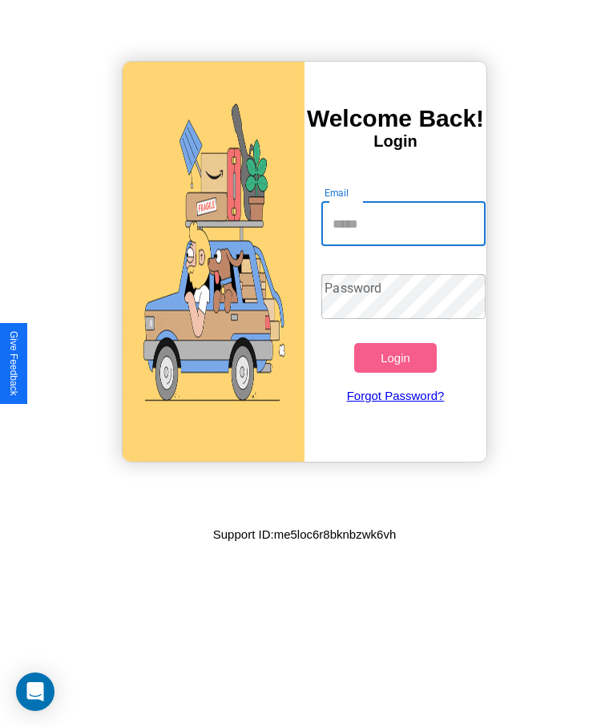
click at [403, 223] on input "Email" at bounding box center [402, 223] width 163 height 45
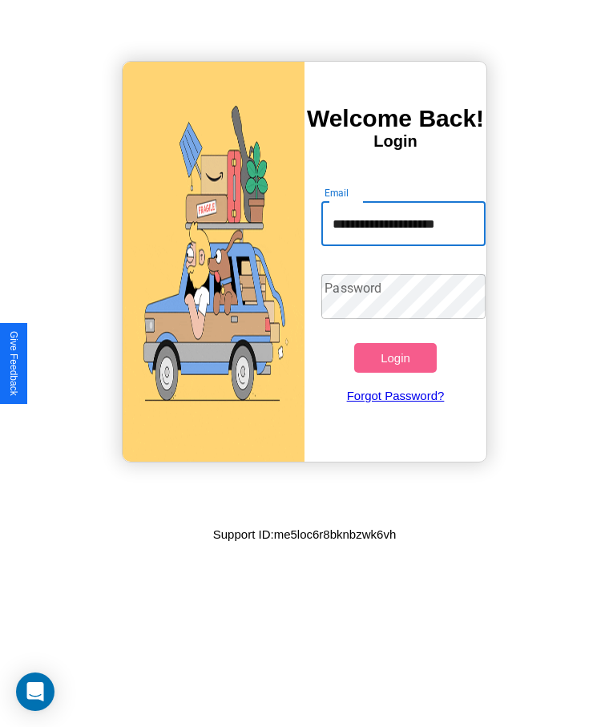
scroll to position [0, 8]
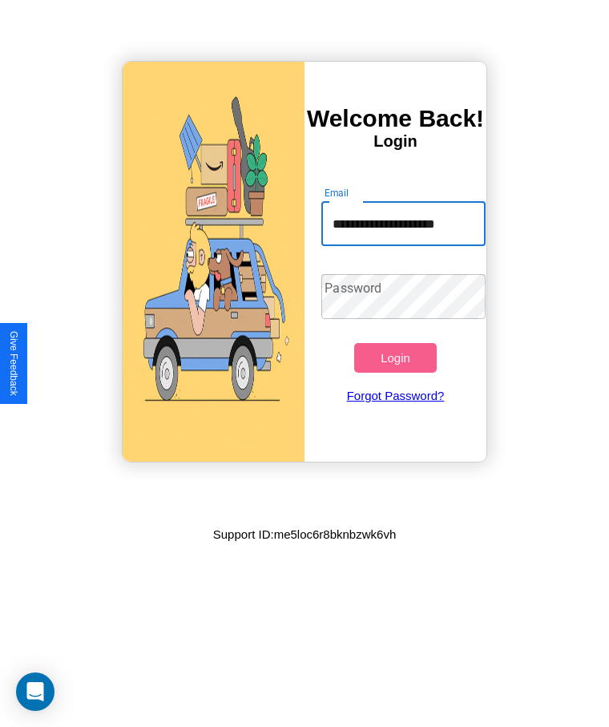
type input "**********"
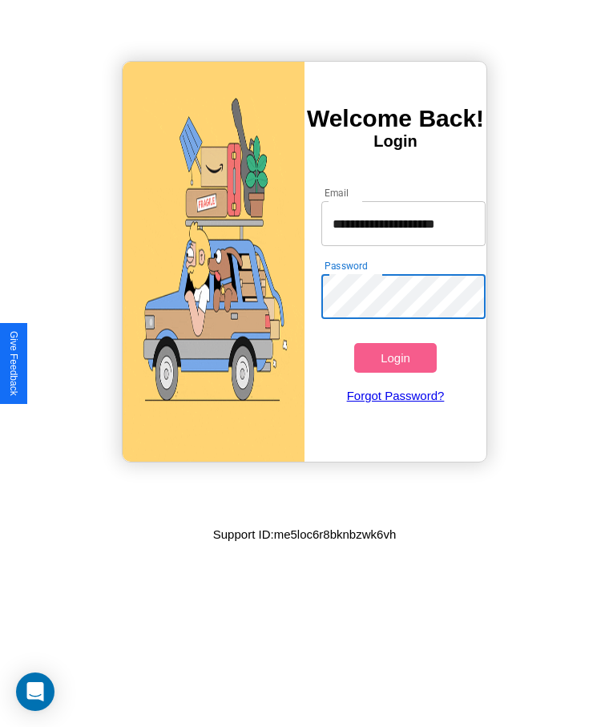
scroll to position [0, 0]
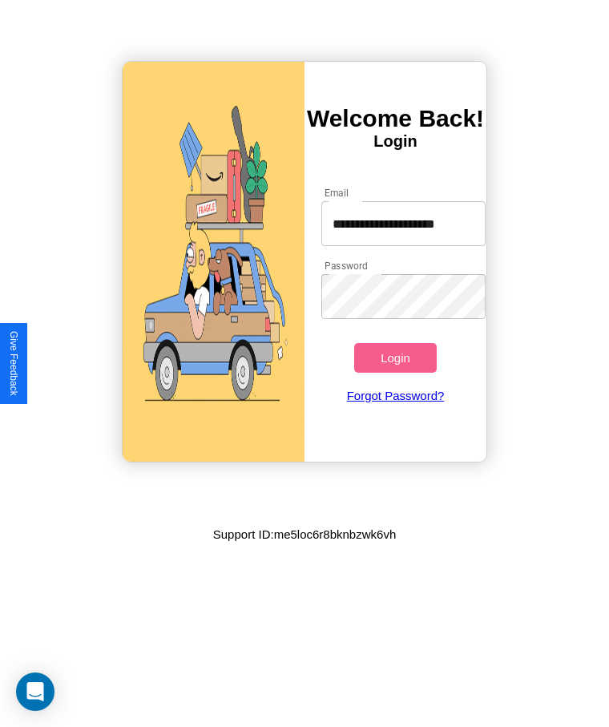
click at [395, 357] on button "Login" at bounding box center [395, 358] width 82 height 30
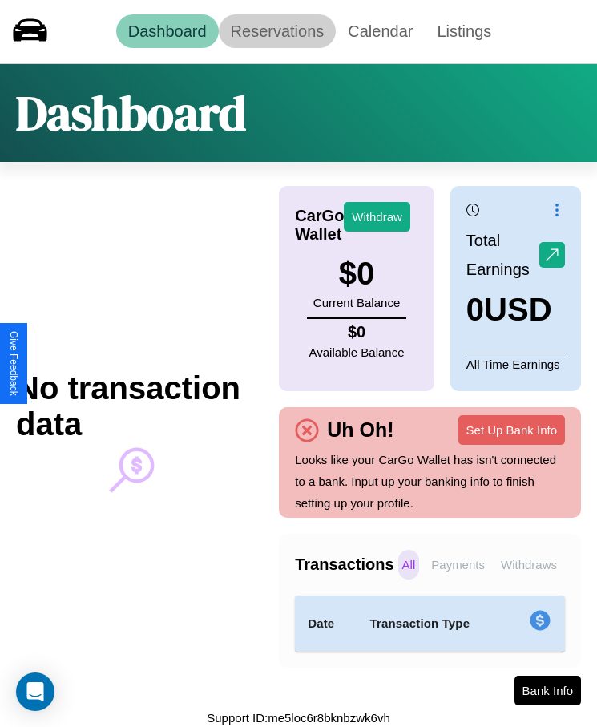
click at [276, 31] on link "Reservations" at bounding box center [278, 31] width 118 height 34
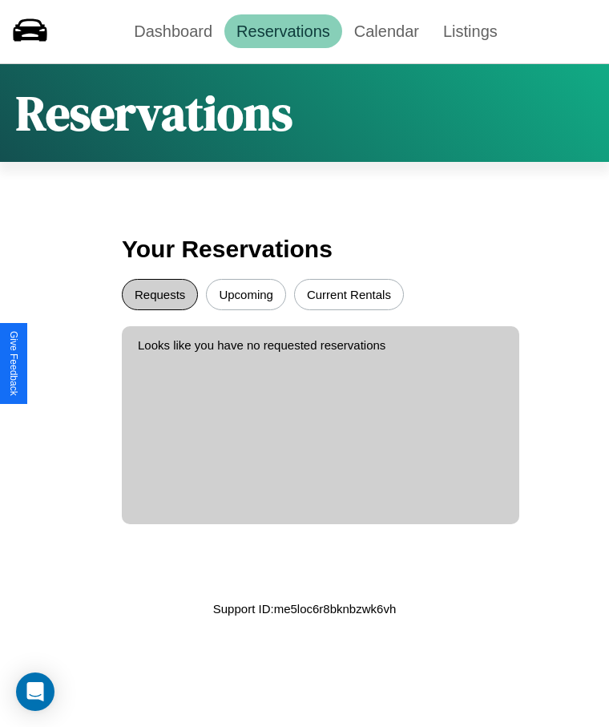
click at [159, 294] on button "Requests" at bounding box center [160, 294] width 76 height 31
click at [348, 294] on button "Current Rentals" at bounding box center [349, 294] width 110 height 31
